Goal: Complete application form

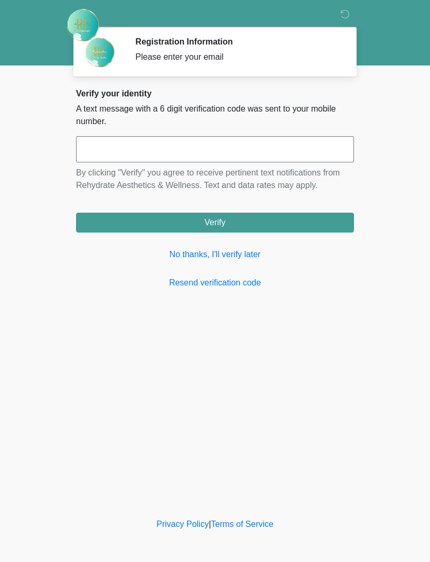
click at [250, 145] on input "text" at bounding box center [215, 149] width 278 height 26
click at [234, 256] on link "No thanks, I'll verify later" at bounding box center [215, 254] width 278 height 13
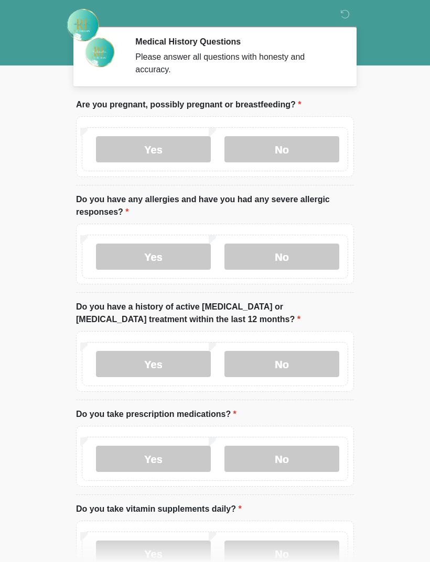
click at [293, 146] on label "No" at bounding box center [281, 149] width 115 height 26
click at [294, 254] on label "No" at bounding box center [281, 257] width 115 height 26
click at [289, 356] on label "No" at bounding box center [281, 364] width 115 height 26
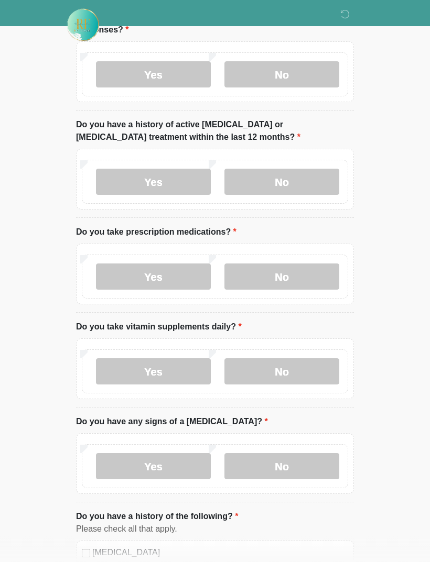
scroll to position [188, 0]
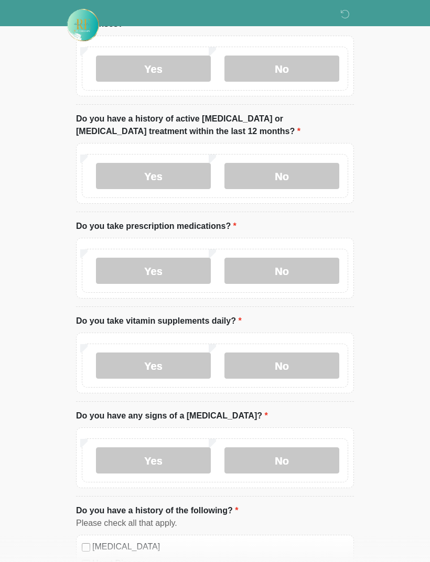
click at [284, 266] on label "No" at bounding box center [281, 271] width 115 height 26
click at [293, 377] on label "No" at bounding box center [281, 366] width 115 height 26
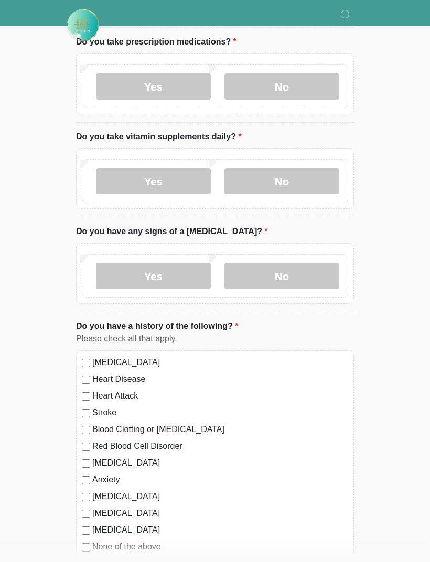
click at [280, 281] on label "No" at bounding box center [281, 276] width 115 height 26
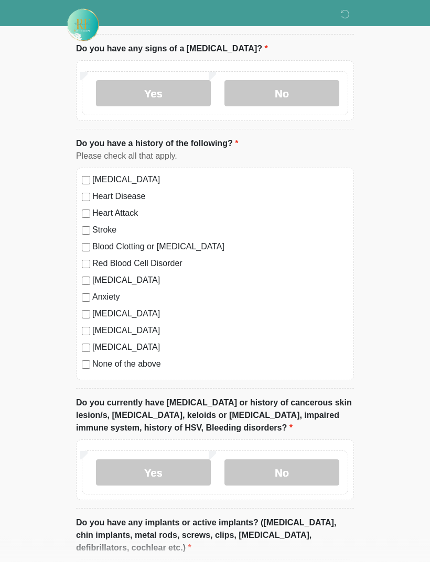
scroll to position [556, 0]
click at [93, 363] on label "None of the above" at bounding box center [220, 364] width 256 height 13
click at [292, 465] on label "No" at bounding box center [281, 473] width 115 height 26
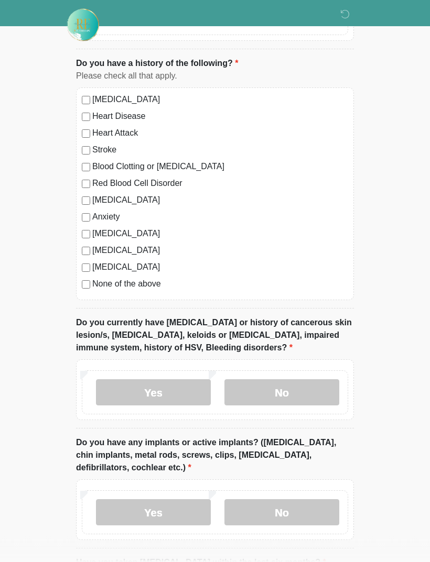
scroll to position [766, 0]
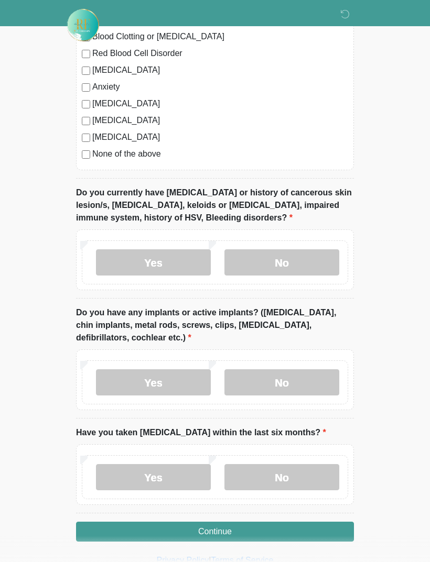
click at [300, 370] on label "No" at bounding box center [281, 383] width 115 height 26
click at [284, 466] on label "No" at bounding box center [281, 477] width 115 height 26
click at [243, 530] on button "Continue" at bounding box center [215, 532] width 278 height 20
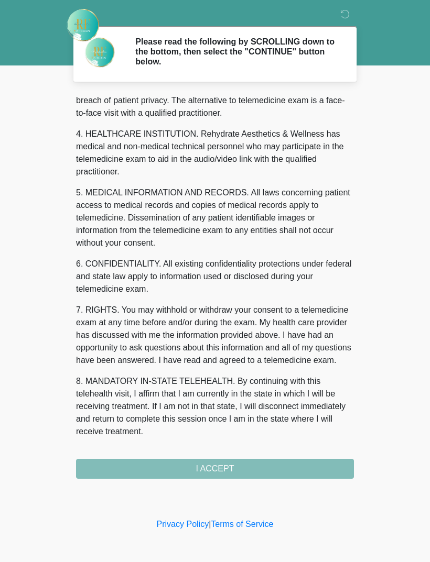
scroll to position [268, 0]
click at [246, 468] on button "I ACCEPT" at bounding box center [215, 469] width 278 height 20
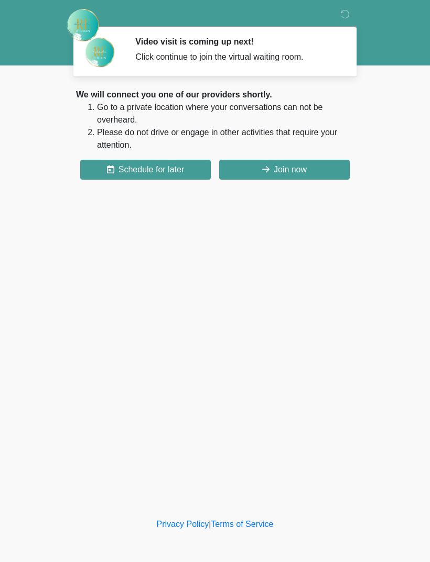
click at [306, 172] on button "Join now" at bounding box center [284, 170] width 131 height 20
